Goal: Contribute content

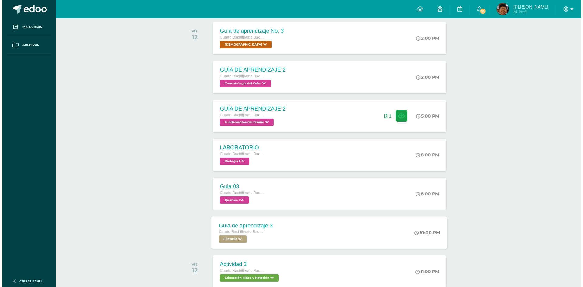
scroll to position [250, 0]
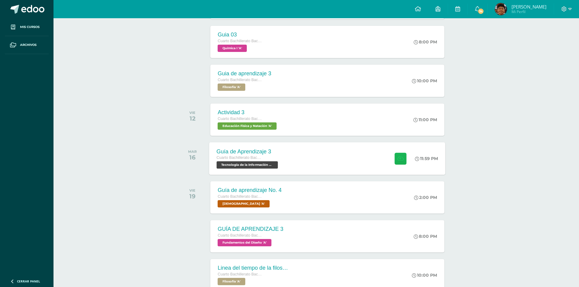
click at [397, 156] on icon at bounding box center [400, 158] width 6 height 5
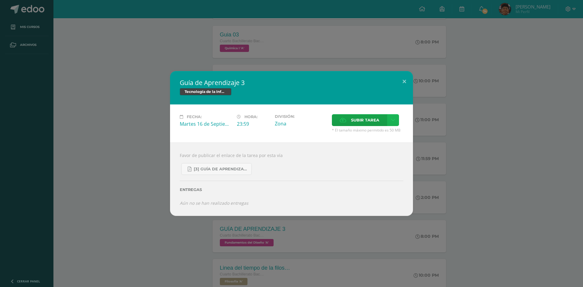
click at [397, 117] on link at bounding box center [393, 120] width 12 height 12
click at [379, 134] on link "Subir enlace" at bounding box center [371, 132] width 61 height 9
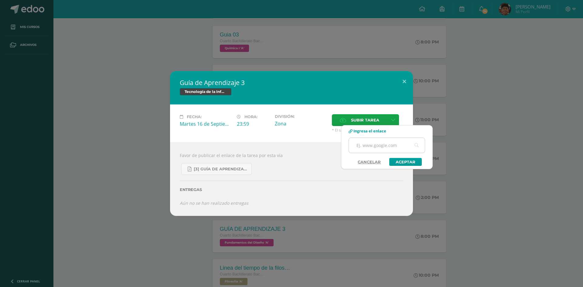
click at [392, 145] on input "text" at bounding box center [387, 145] width 76 height 15
paste input "[URL][DOMAIN_NAME]"
type input "[URL][DOMAIN_NAME]"
click at [404, 162] on link "Aceptar" at bounding box center [405, 162] width 33 height 8
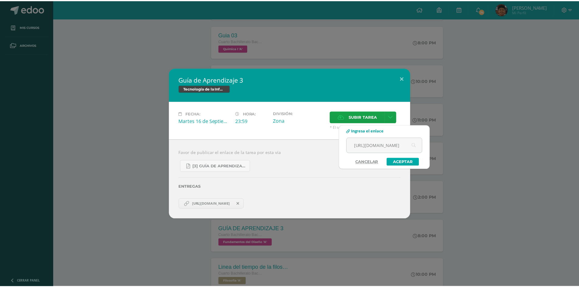
scroll to position [0, 0]
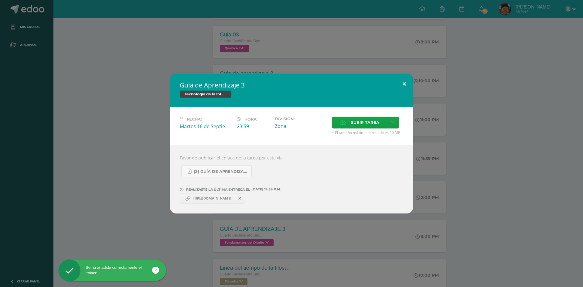
click at [402, 86] on button at bounding box center [404, 84] width 17 height 21
